Goal: Transaction & Acquisition: Purchase product/service

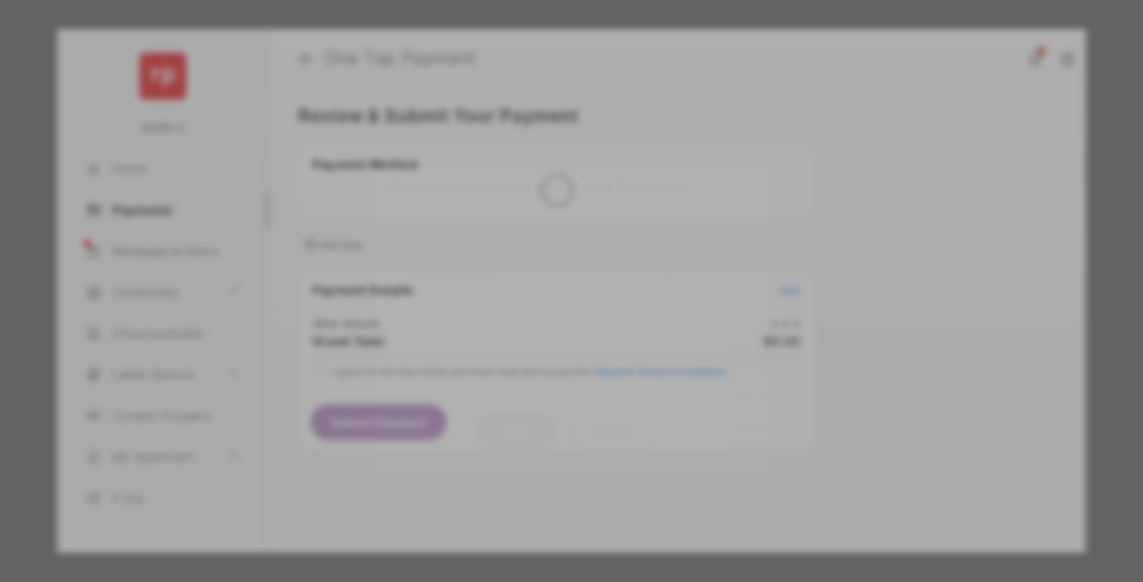
click at [541, 263] on div "Other Amount" at bounding box center [541, 276] width 265 height 28
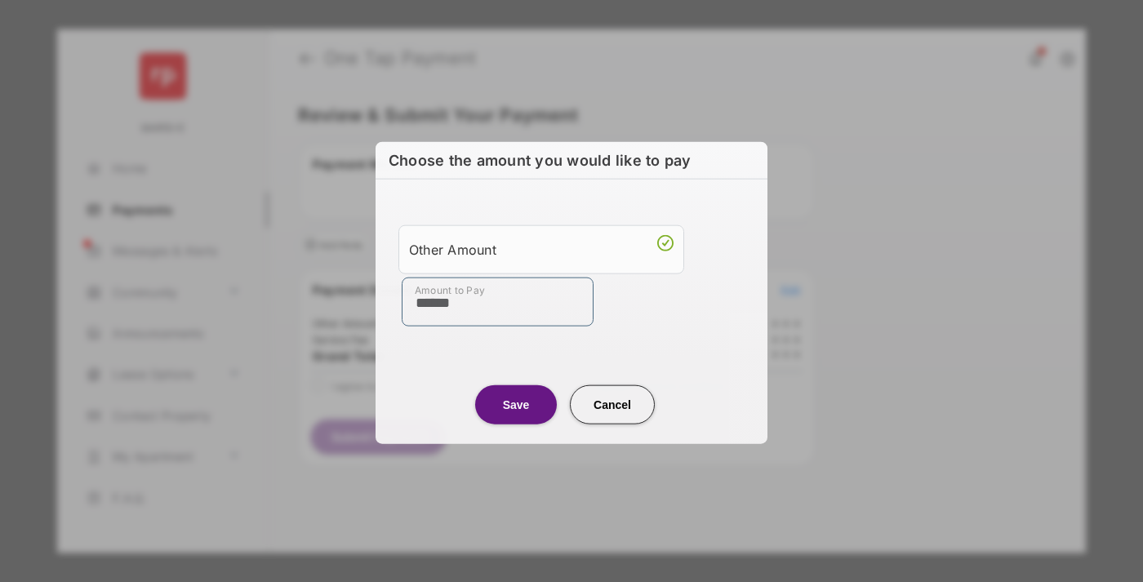
type input "******"
click at [516, 404] on button "Save" at bounding box center [516, 404] width 82 height 39
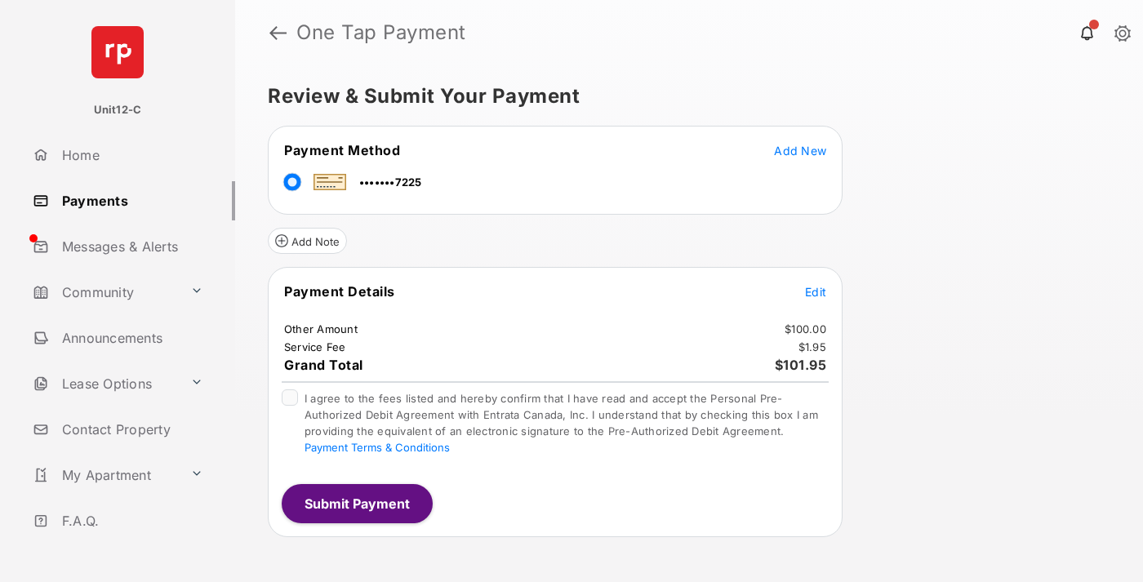
click at [816, 291] on span "Edit" at bounding box center [815, 292] width 21 height 14
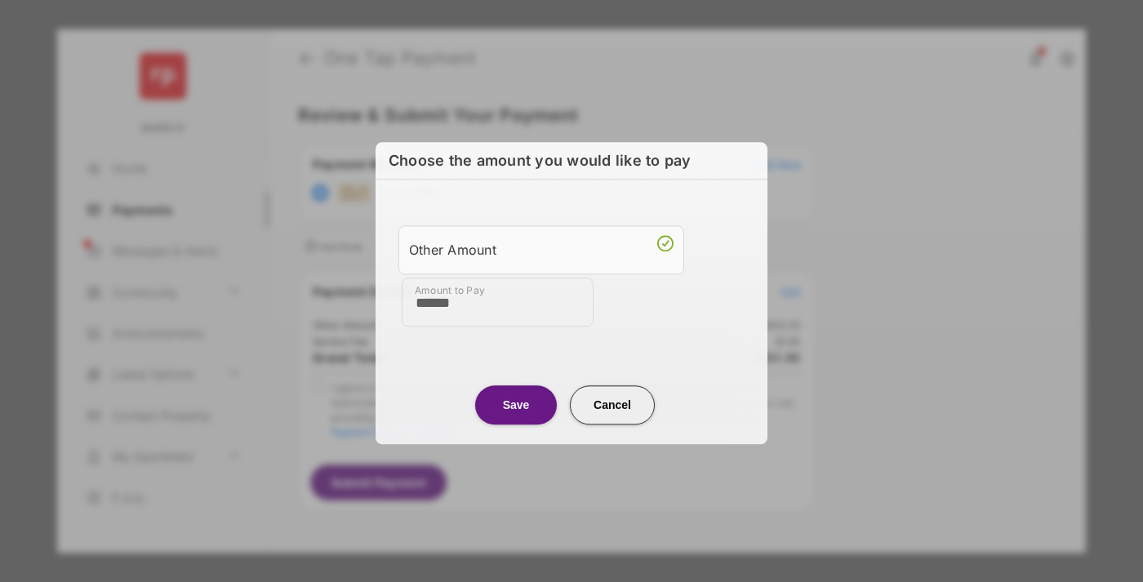
click at [516, 403] on button "Save" at bounding box center [516, 404] width 82 height 39
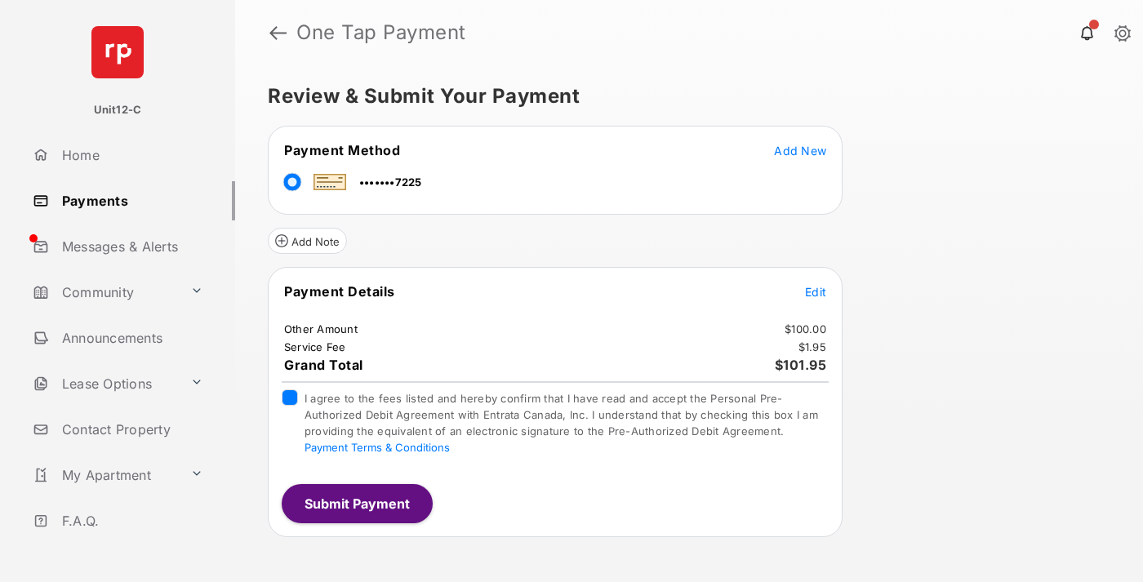
click at [356, 503] on button "Submit Payment" at bounding box center [357, 503] width 151 height 39
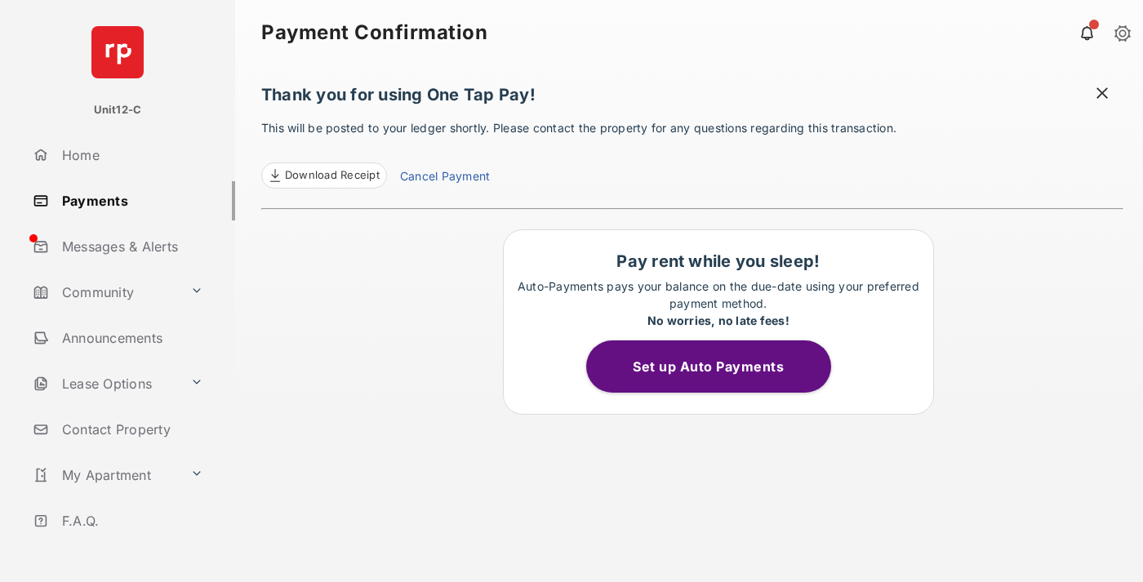
click at [1102, 95] on span at bounding box center [1102, 95] width 16 height 20
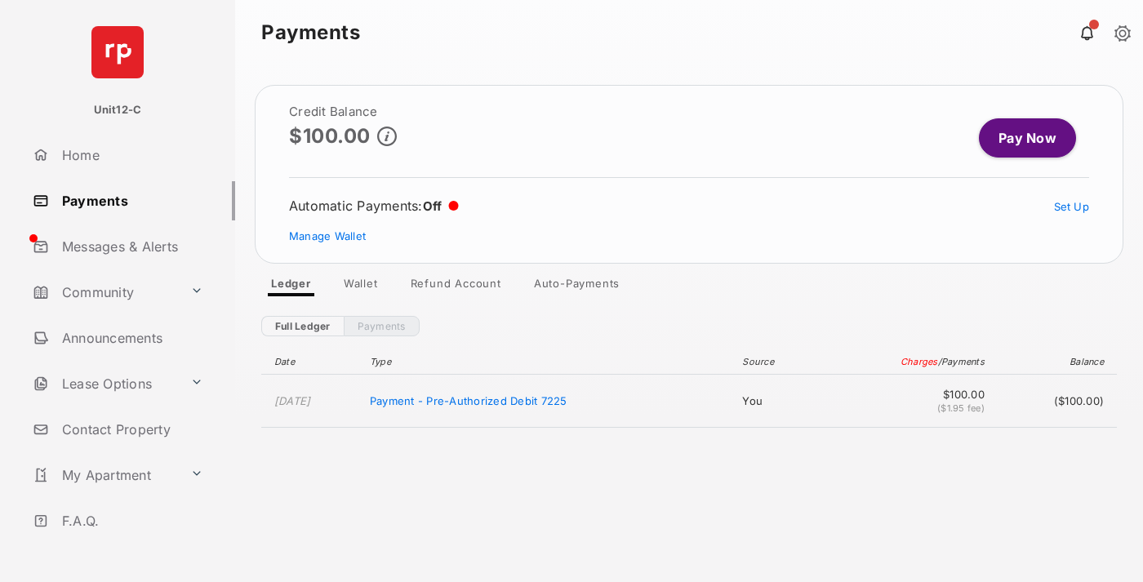
click at [327, 236] on link "Manage Wallet" at bounding box center [327, 235] width 77 height 13
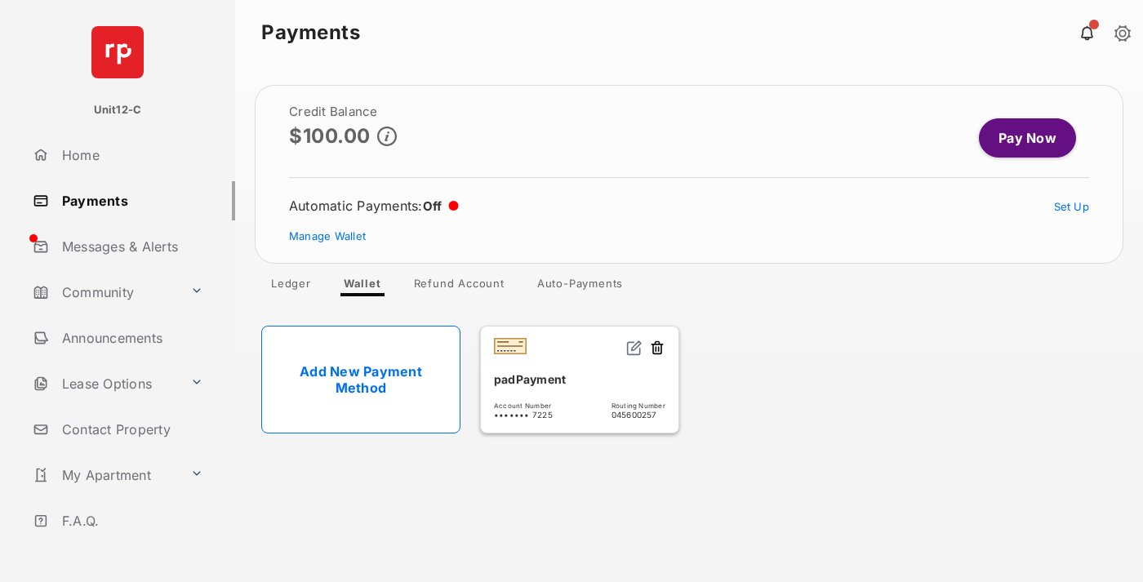
click at [657, 349] on button at bounding box center [657, 349] width 16 height 19
